Goal: Task Accomplishment & Management: Use online tool/utility

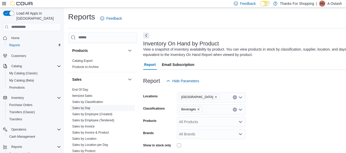
scroll to position [246, 0]
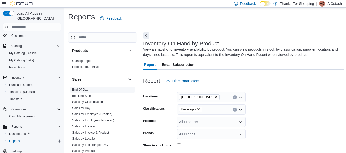
click at [78, 91] on link "End Of Day" at bounding box center [80, 90] width 16 height 4
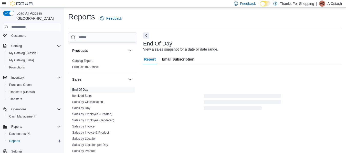
scroll to position [8, 0]
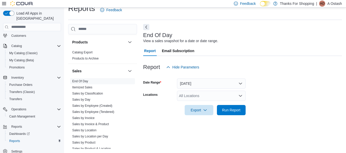
click at [219, 98] on div "All Locations" at bounding box center [211, 96] width 69 height 10
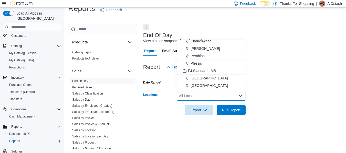
scroll to position [26, 0]
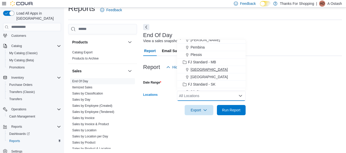
click at [205, 72] on button "[GEOGRAPHIC_DATA]" at bounding box center [211, 69] width 69 height 7
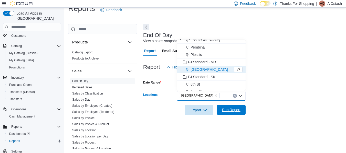
click at [230, 111] on span "Run Report" at bounding box center [231, 109] width 18 height 5
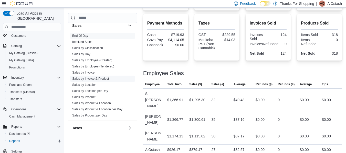
scroll to position [267, 0]
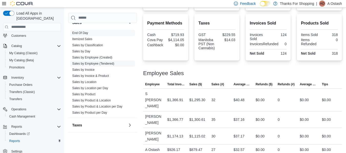
click at [103, 63] on link "Sales by Employee (Tendered)" at bounding box center [93, 64] width 42 height 4
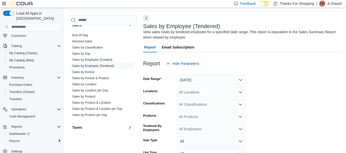
scroll to position [17, 0]
click at [226, 80] on button "[DATE]" at bounding box center [211, 80] width 69 height 10
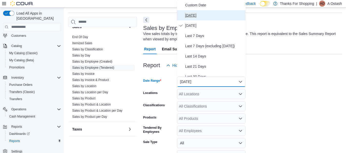
click at [187, 13] on span "[DATE]" at bounding box center [214, 15] width 58 height 6
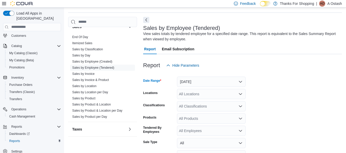
click at [215, 96] on div "All Locations" at bounding box center [211, 94] width 69 height 10
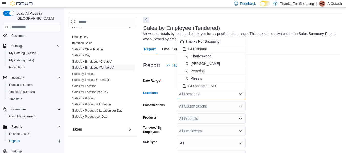
scroll to position [26, 0]
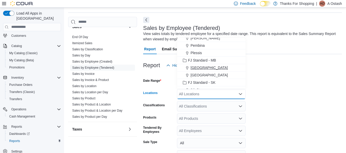
click at [205, 66] on span "[GEOGRAPHIC_DATA]" at bounding box center [208, 67] width 37 height 5
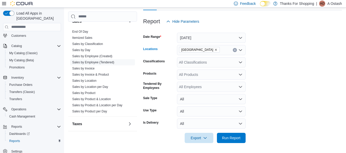
scroll to position [60, 0]
click at [206, 86] on div "All Employees" at bounding box center [211, 87] width 69 height 10
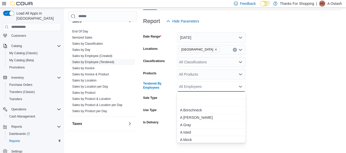
scroll to position [26, 0]
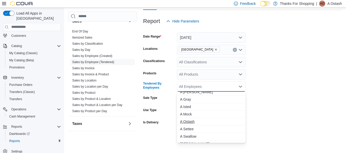
click at [193, 120] on span "A Ostash" at bounding box center [211, 121] width 62 height 5
click at [304, 108] on form "Date Range [DATE] Locations Grant Park Classifications All Classifications Prod…" at bounding box center [242, 84] width 199 height 117
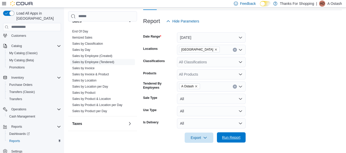
click at [234, 140] on span "Run Report" at bounding box center [231, 137] width 18 height 5
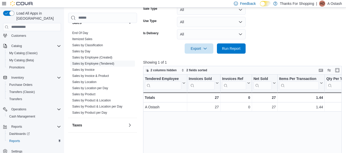
scroll to position [162, 0]
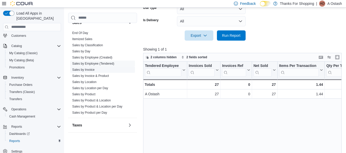
click at [73, 70] on link "Sales by Invoice" at bounding box center [83, 70] width 22 height 4
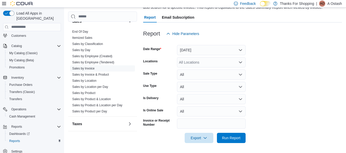
scroll to position [48, 0]
click at [229, 47] on button "[DATE]" at bounding box center [211, 50] width 69 height 10
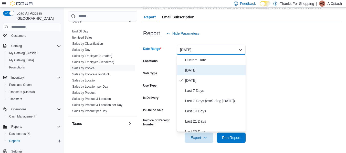
click at [204, 69] on span "[DATE]" at bounding box center [214, 70] width 58 height 6
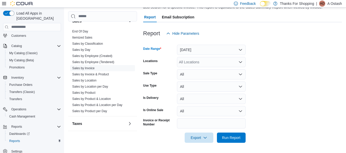
click at [198, 64] on div "All Locations" at bounding box center [211, 62] width 69 height 10
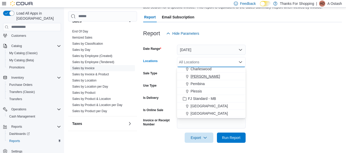
scroll to position [26, 0]
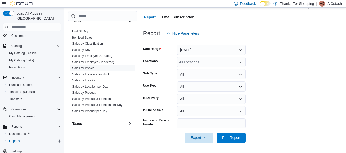
click at [305, 89] on form "Date Range [DATE] Locations All Locations Sale Type All Use Type All Is Deliver…" at bounding box center [242, 91] width 199 height 104
click at [224, 75] on button "All" at bounding box center [211, 74] width 69 height 10
click at [224, 60] on div "All Locations" at bounding box center [211, 62] width 69 height 10
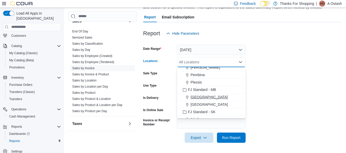
click at [200, 94] on button "[GEOGRAPHIC_DATA]" at bounding box center [211, 97] width 69 height 7
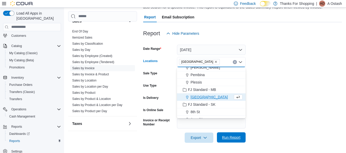
click at [234, 143] on span "Run Report" at bounding box center [231, 138] width 23 height 10
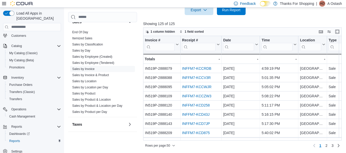
scroll to position [0, 273]
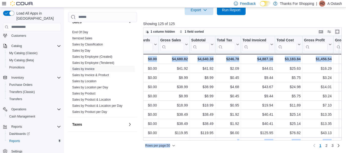
drag, startPoint x: 212, startPoint y: 145, endPoint x: 233, endPoint y: 139, distance: 22.0
click at [239, 137] on div "1 column hidden 1 field sorted Invoice # Click to view column header actions Re…" at bounding box center [242, 88] width 198 height 123
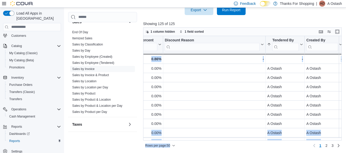
scroll to position [0, 654]
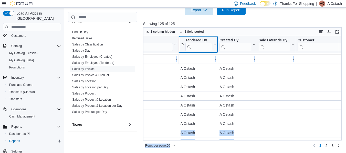
click at [192, 45] on input "search" at bounding box center [198, 47] width 27 height 8
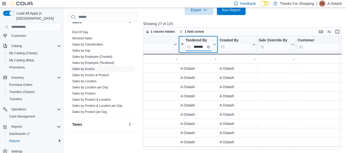
scroll to position [0, 3]
type input "********"
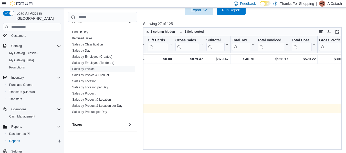
scroll to position [165, 0]
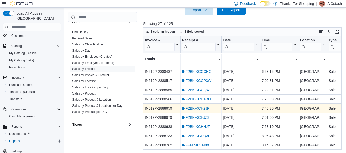
drag, startPoint x: 230, startPoint y: 106, endPoint x: 167, endPoint y: 114, distance: 63.3
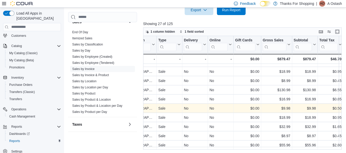
drag, startPoint x: 210, startPoint y: 106, endPoint x: 243, endPoint y: 107, distance: 32.8
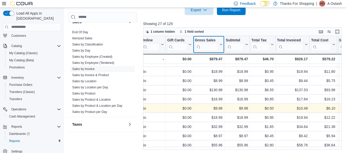
click at [221, 42] on button "Gross Sales" at bounding box center [208, 44] width 28 height 13
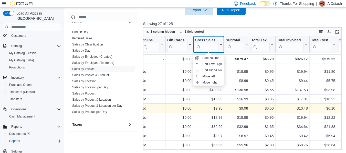
click at [221, 42] on button "Gross Sales" at bounding box center [208, 44] width 28 height 13
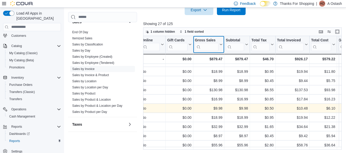
click at [221, 42] on button "Gross Sales" at bounding box center [208, 44] width 28 height 13
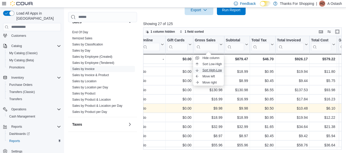
click at [215, 69] on span "Sort High-Low" at bounding box center [211, 70] width 19 height 4
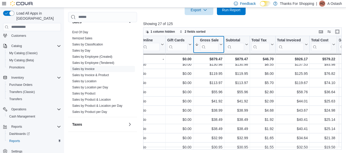
scroll to position [0, 238]
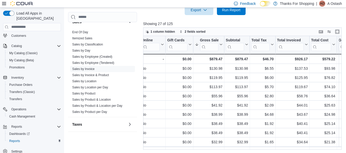
drag, startPoint x: 76, startPoint y: 32, endPoint x: 81, endPoint y: 23, distance: 11.2
click at [76, 32] on link "End Of Day" at bounding box center [80, 32] width 16 height 4
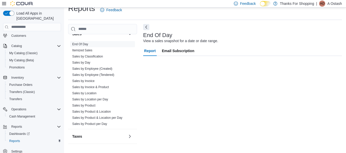
scroll to position [8, 0]
